Goal: Task Accomplishment & Management: Use online tool/utility

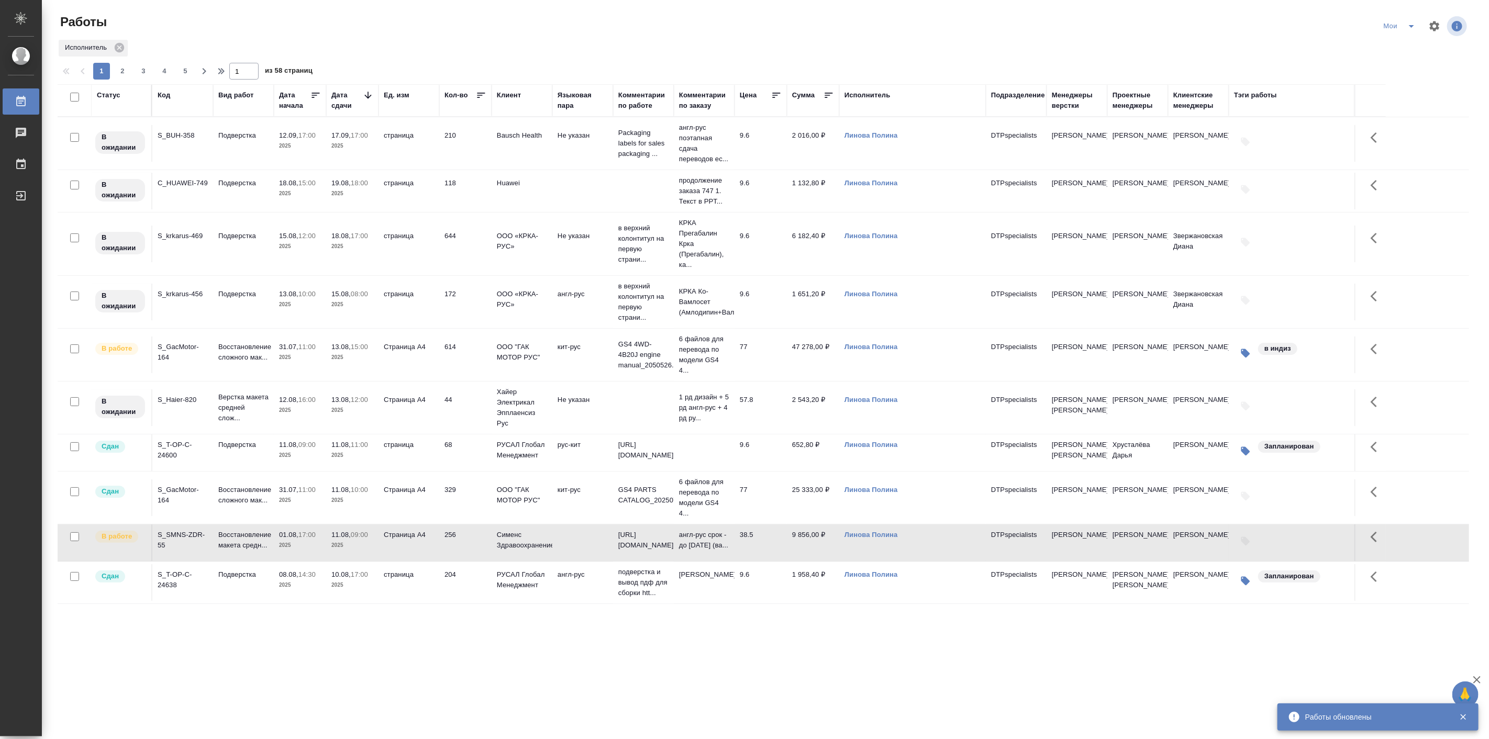
scroll to position [291, 0]
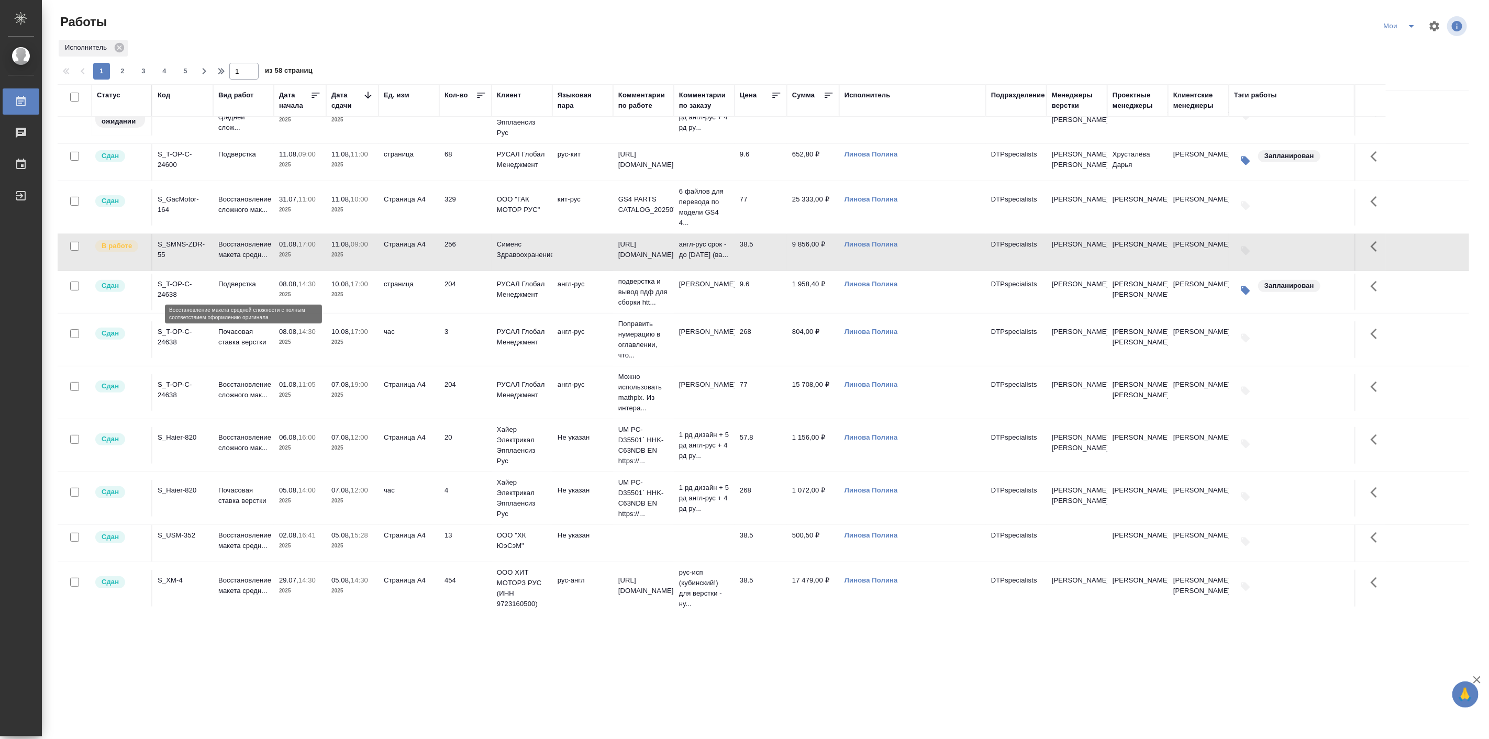
click at [239, 260] on p "Восстановление макета средн..." at bounding box center [243, 249] width 50 height 21
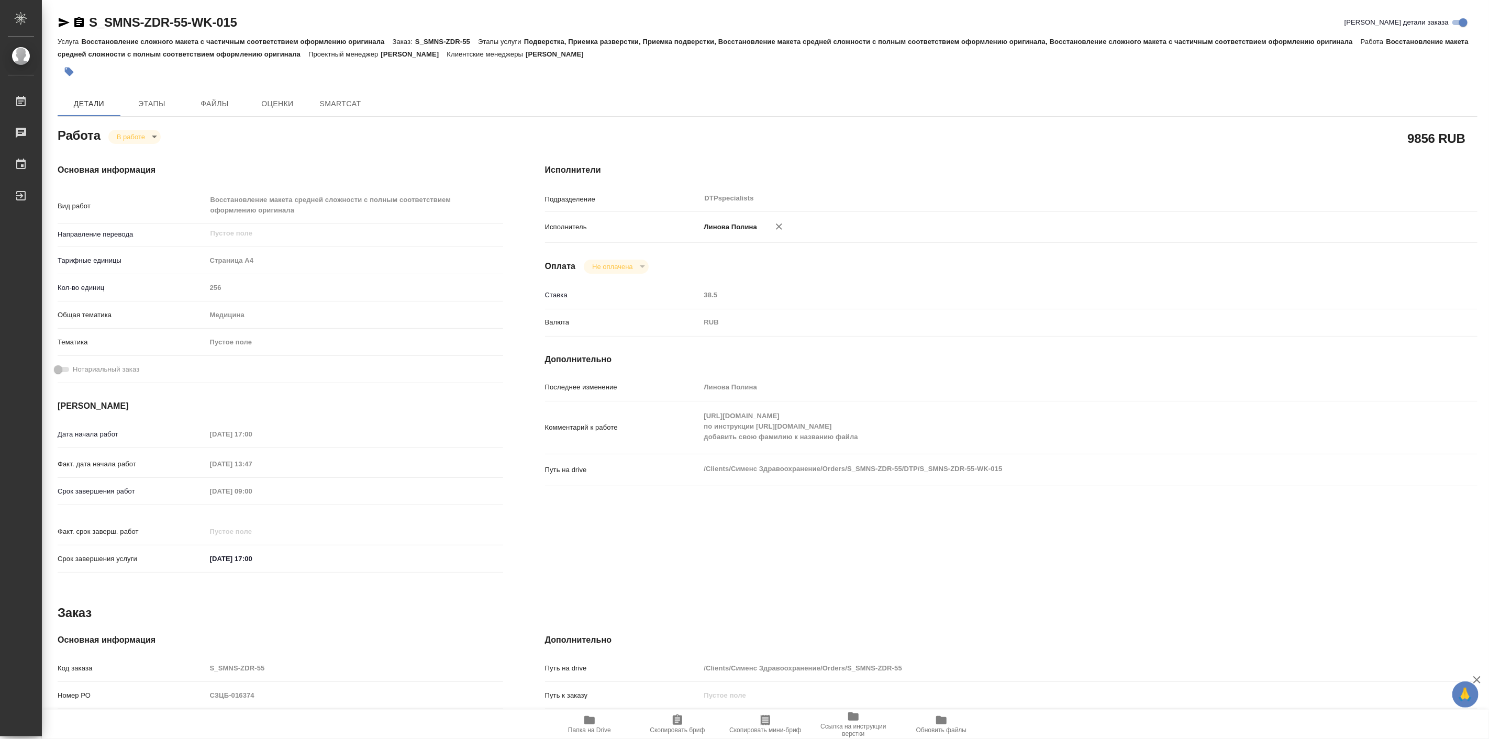
type textarea "x"
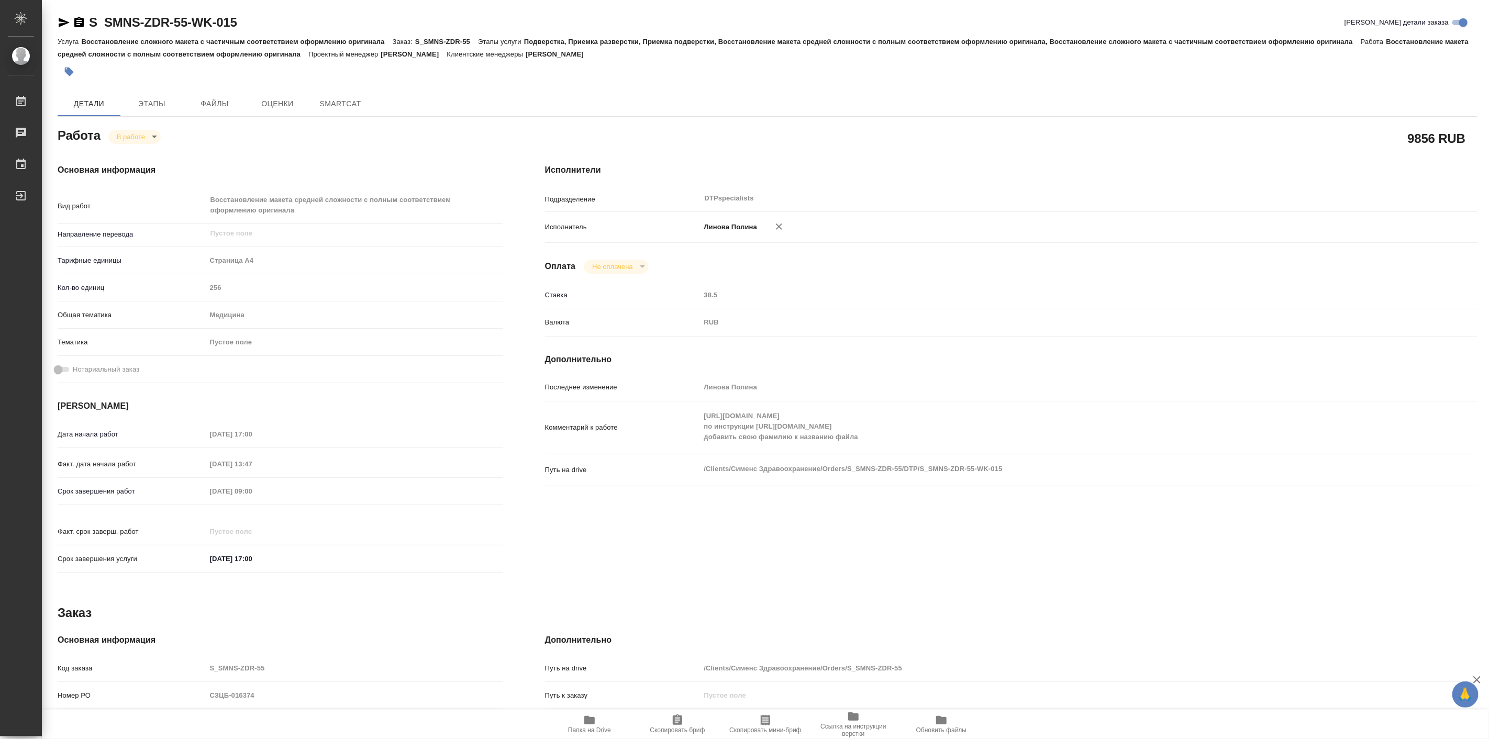
type textarea "x"
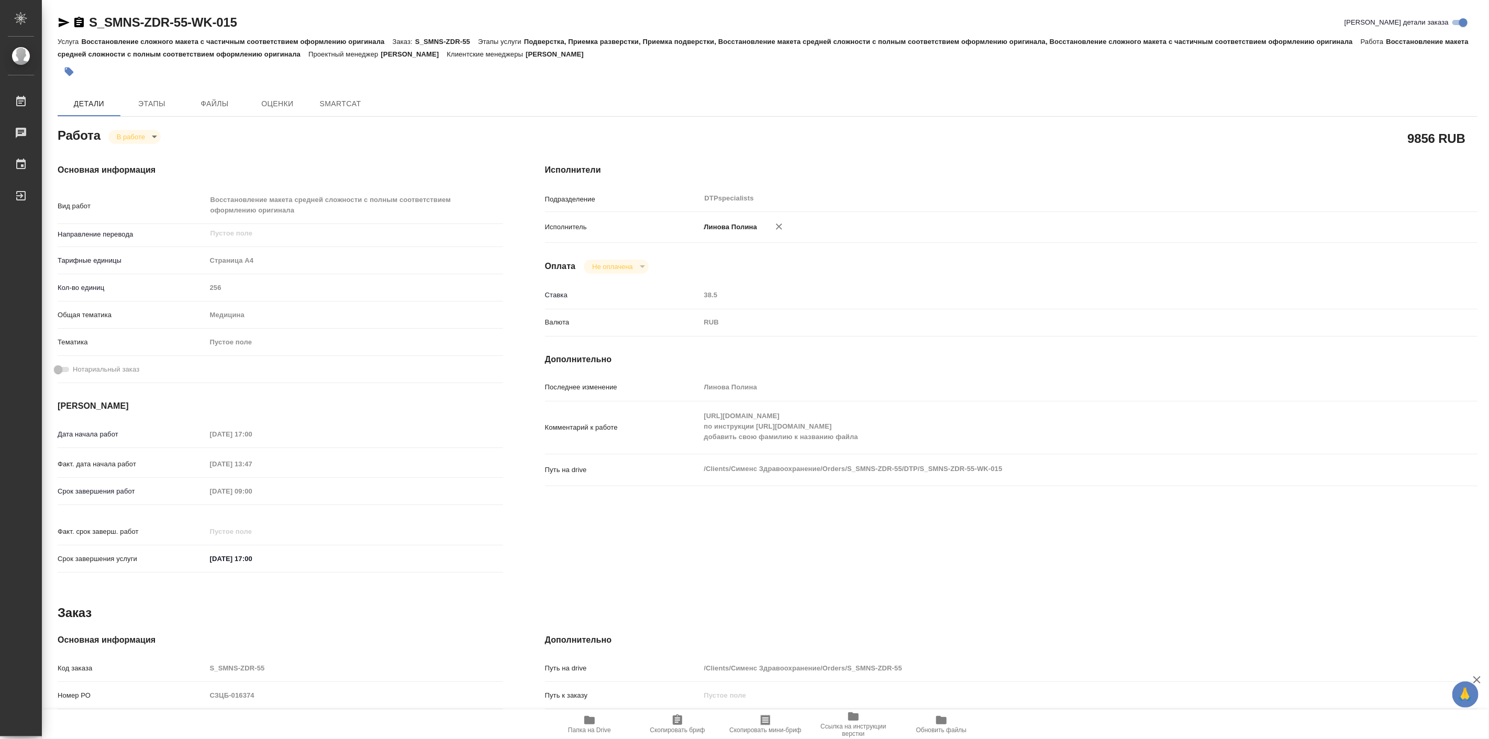
type textarea "x"
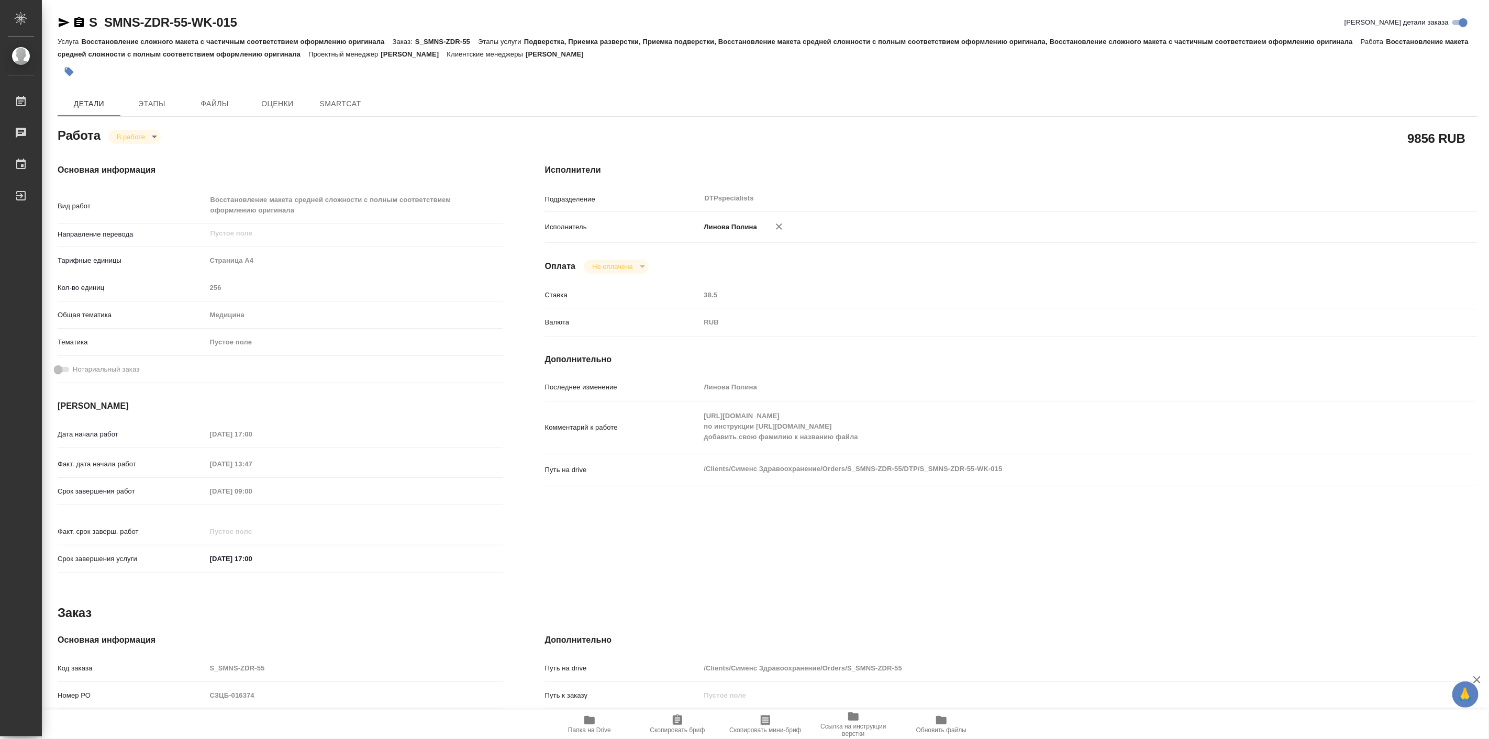
type textarea "x"
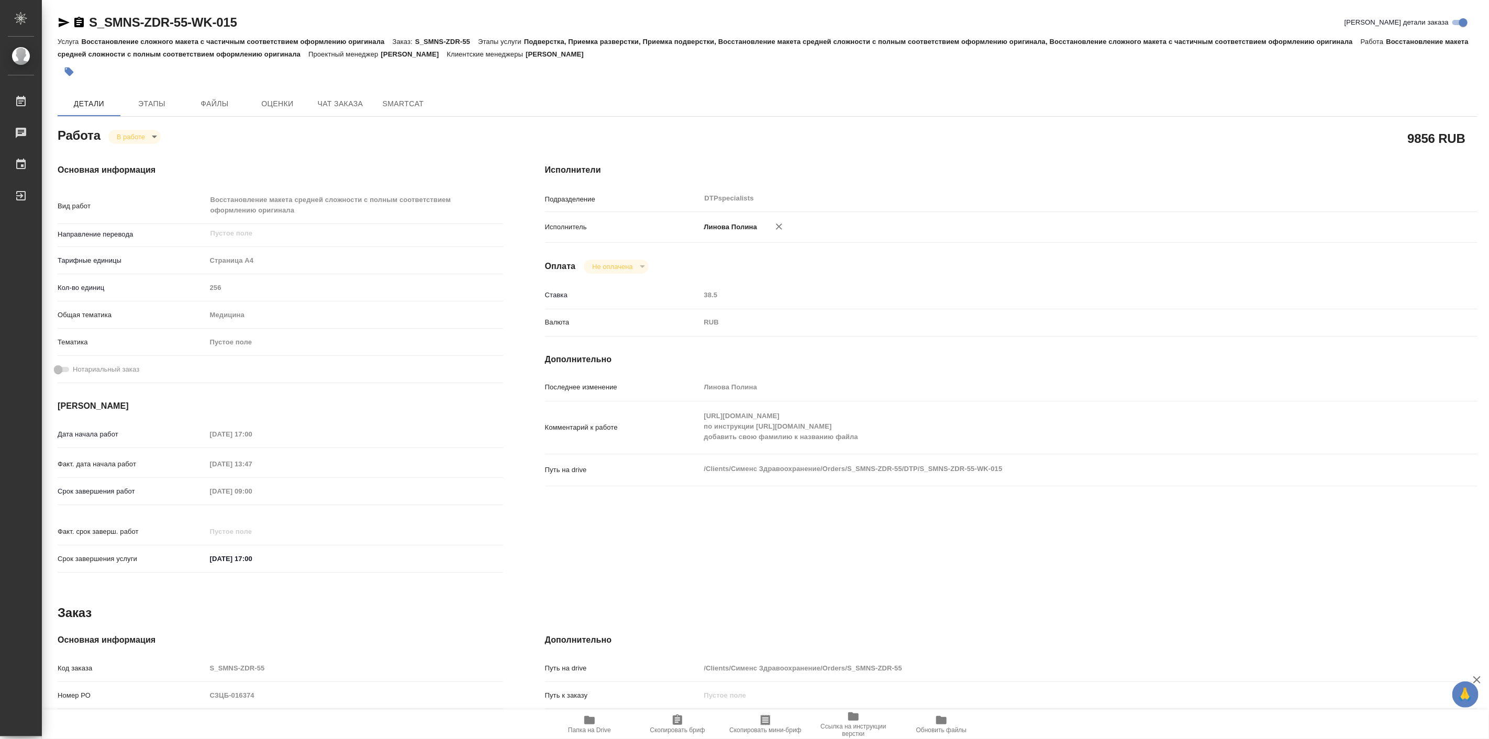
type textarea "x"
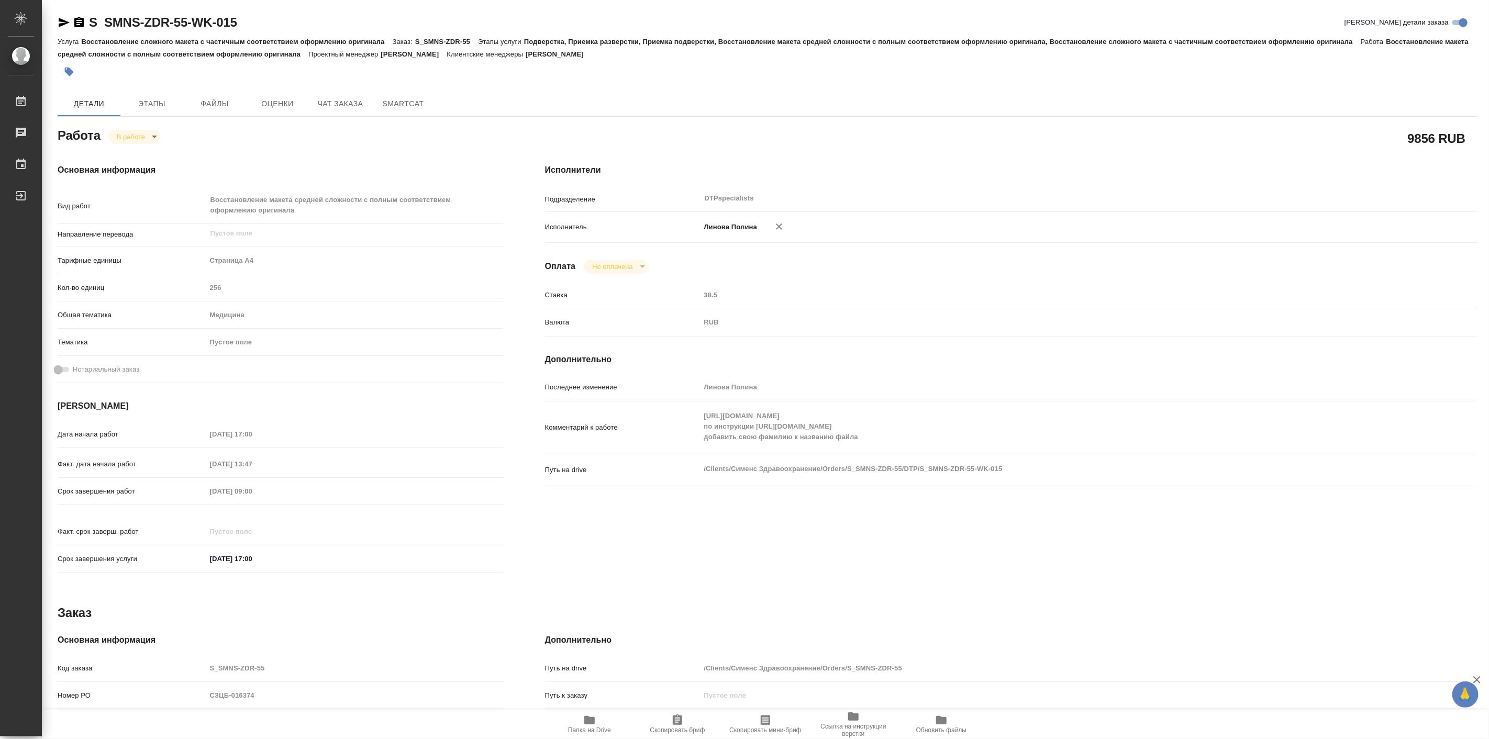
type textarea "x"
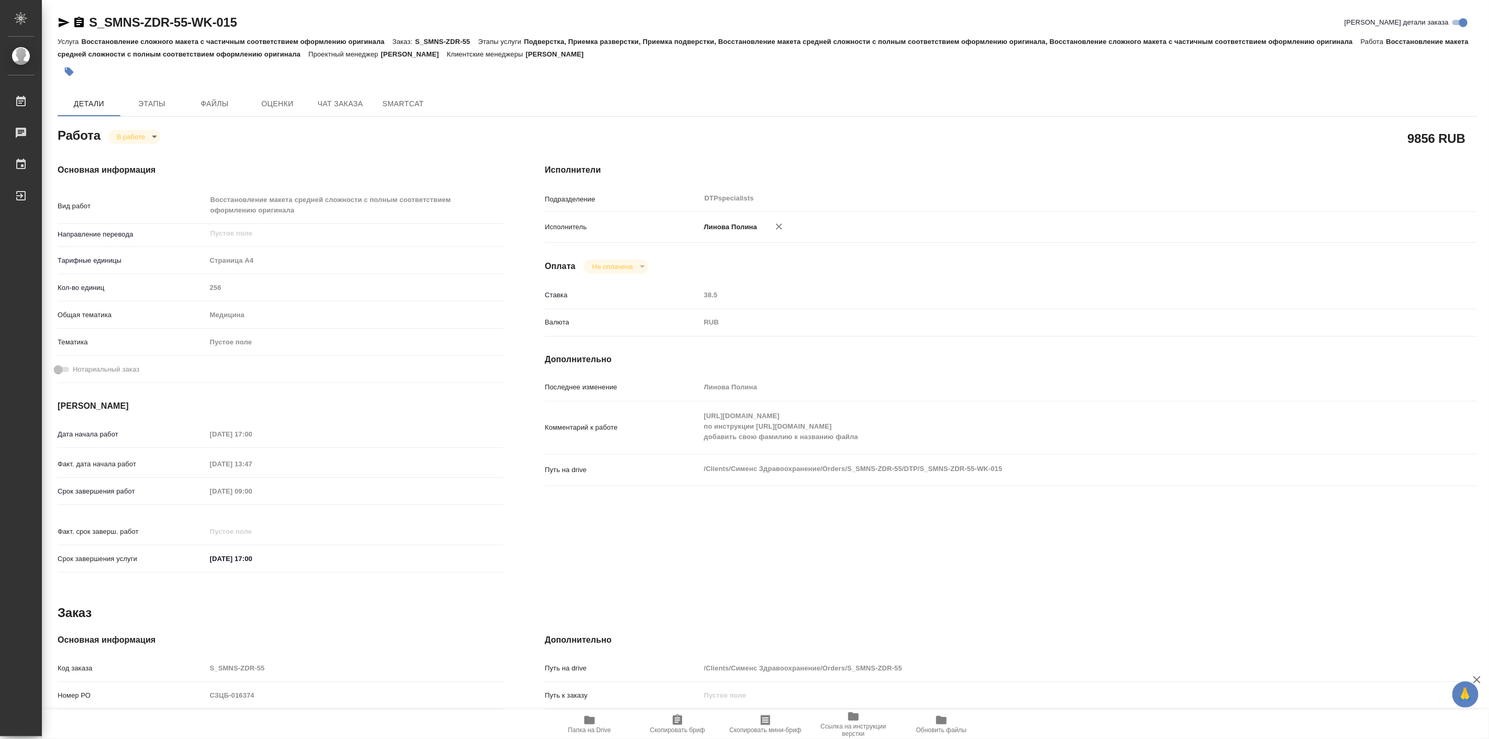
type textarea "x"
